Goal: Find specific page/section: Find specific page/section

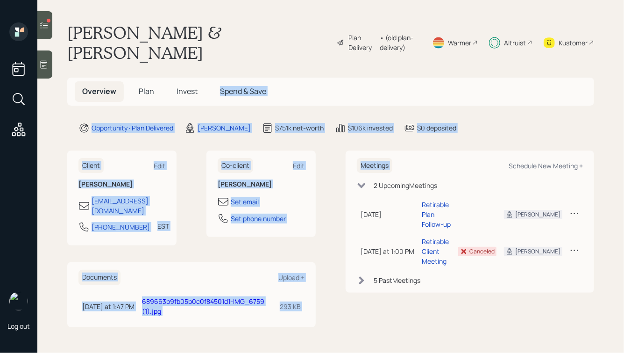
drag, startPoint x: 475, startPoint y: 121, endPoint x: 235, endPoint y: 45, distance: 251.5
click at [236, 48] on main "[PERSON_NAME] & [PERSON_NAME] Plan Delivery • (old plan-delivery) Warmer Altrui…" at bounding box center [330, 176] width 587 height 353
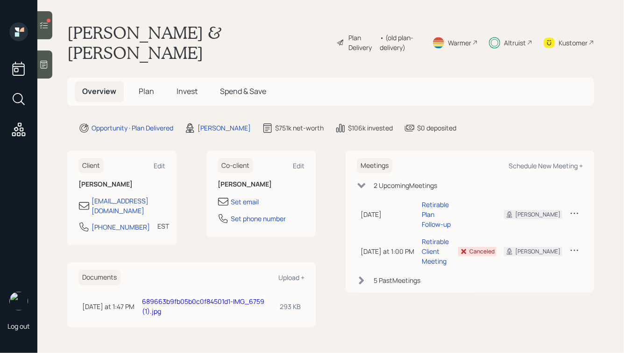
click at [212, 25] on h1 "[PERSON_NAME] & [PERSON_NAME]" at bounding box center [198, 42] width 262 height 40
